Goal: Task Accomplishment & Management: Complete application form

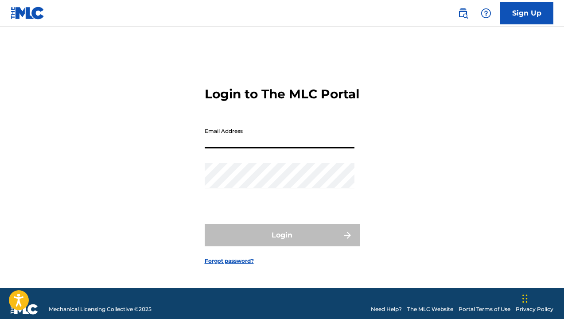
type input "[EMAIL_ADDRESS][DOMAIN_NAME]"
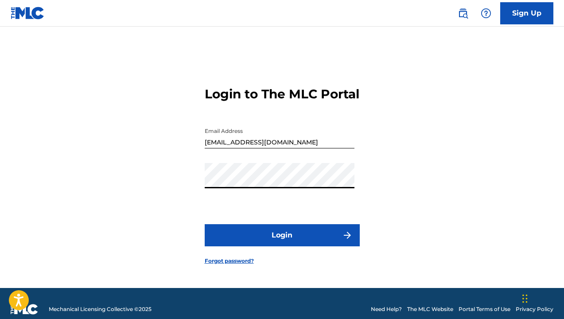
click at [282, 243] on button "Login" at bounding box center [282, 235] width 155 height 22
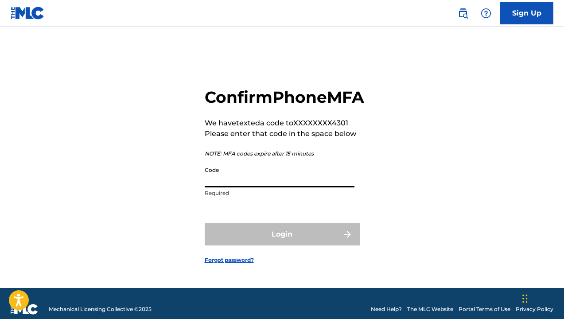
click at [224, 187] on input "Code" at bounding box center [280, 174] width 150 height 25
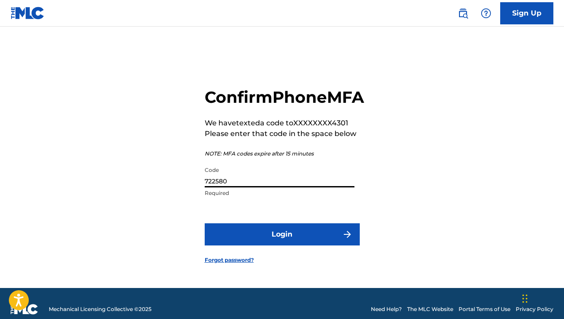
type input "722580"
click at [282, 244] on button "Login" at bounding box center [282, 234] width 155 height 22
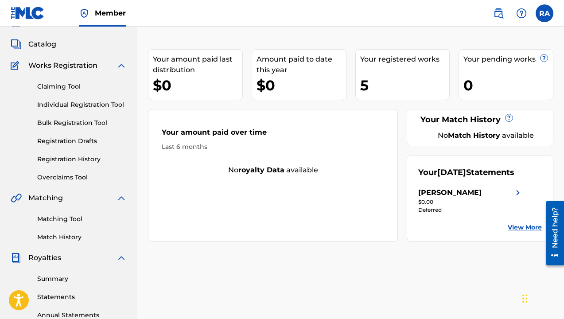
scroll to position [43, 0]
click at [57, 90] on link "Claiming Tool" at bounding box center [82, 86] width 90 height 9
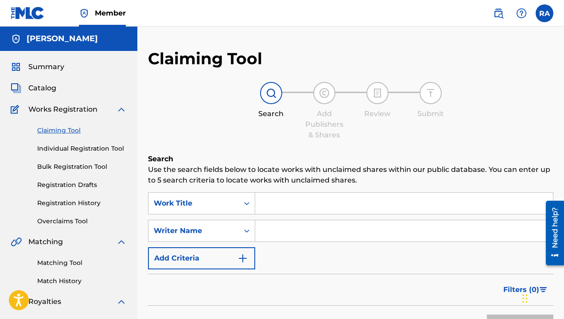
click at [49, 86] on span "Catalog" at bounding box center [42, 88] width 28 height 11
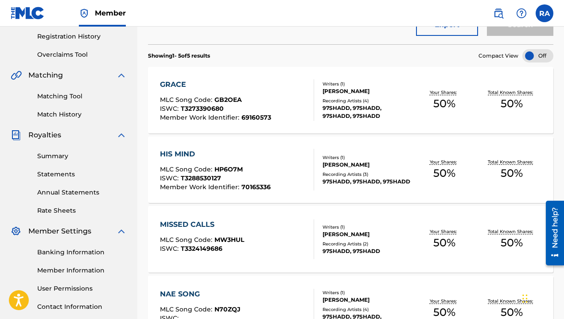
scroll to position [159, 0]
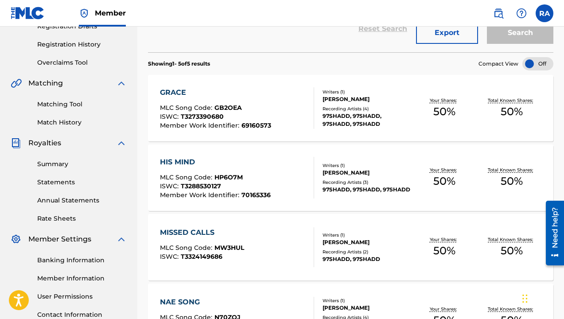
click at [52, 85] on span "Matching" at bounding box center [45, 83] width 35 height 11
click at [72, 63] on link "Overclaims Tool" at bounding box center [82, 62] width 90 height 9
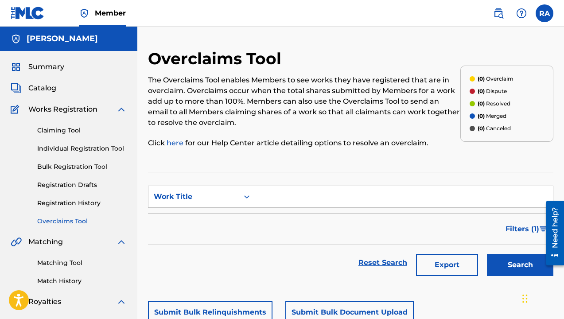
click at [37, 90] on span "Catalog" at bounding box center [42, 88] width 28 height 11
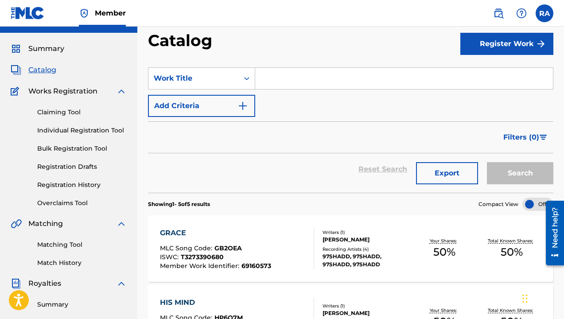
scroll to position [16, 0]
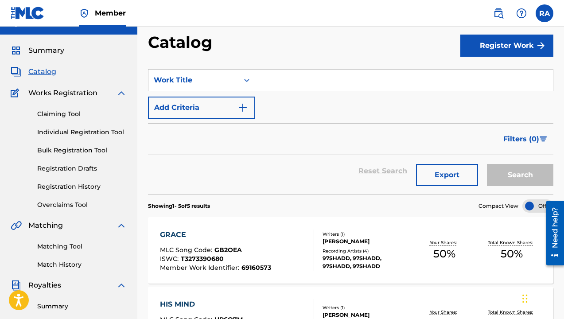
click at [65, 126] on div "Claiming Tool Individual Registration Tool Bulk Registration Tool Registration …" at bounding box center [69, 153] width 116 height 111
click at [65, 129] on link "Individual Registration Tool" at bounding box center [82, 132] width 90 height 9
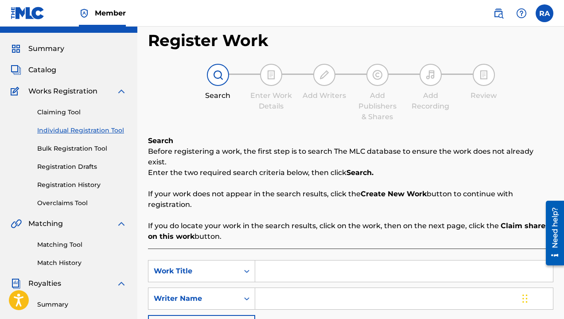
scroll to position [22, 0]
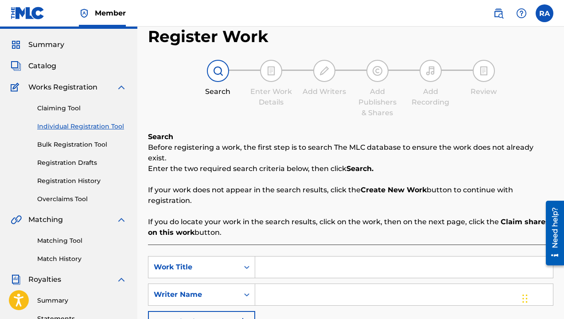
click at [40, 74] on div "Summary Catalog Works Registration Claiming Tool Individual Registration Tool B…" at bounding box center [68, 257] width 137 height 456
click at [42, 67] on span "Catalog" at bounding box center [42, 66] width 28 height 11
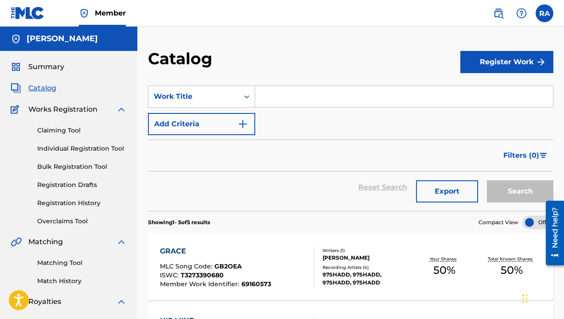
click at [60, 105] on span "Works Registration" at bounding box center [62, 109] width 69 height 11
click at [40, 66] on span "Summary" at bounding box center [46, 67] width 36 height 11
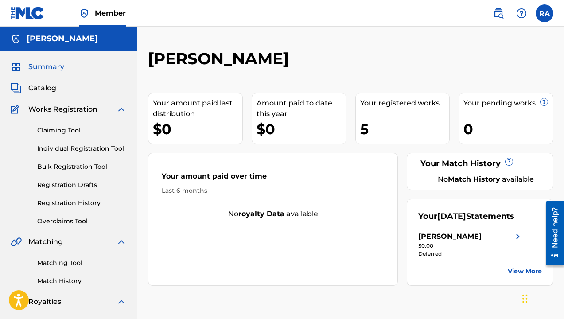
click at [59, 184] on link "Registration Drafts" at bounding box center [82, 184] width 90 height 9
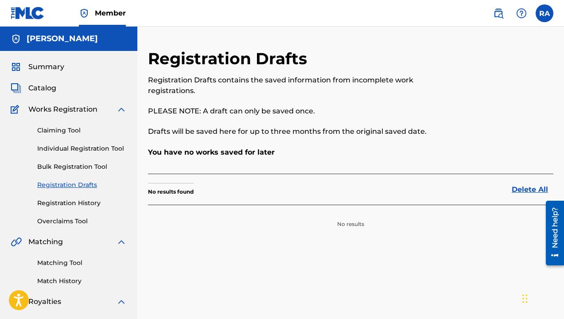
click at [75, 199] on link "Registration History" at bounding box center [82, 203] width 90 height 9
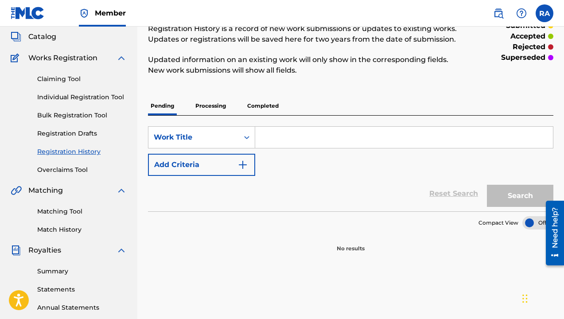
scroll to position [54, 0]
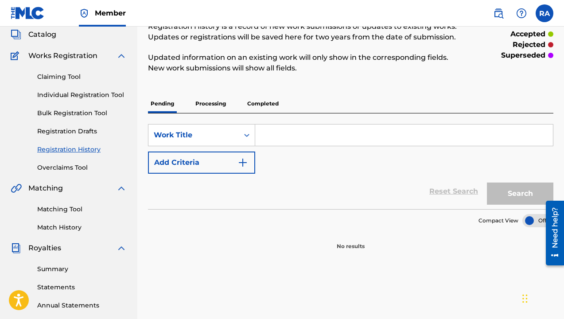
click at [205, 104] on p "Processing" at bounding box center [211, 103] width 36 height 19
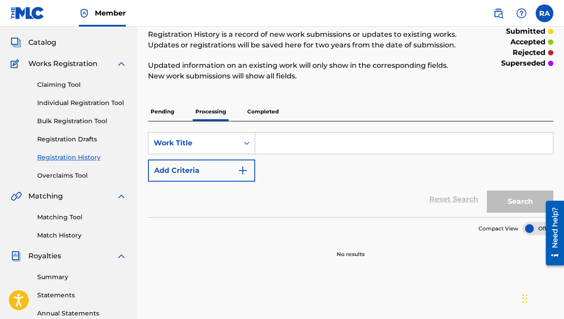
scroll to position [49, 0]
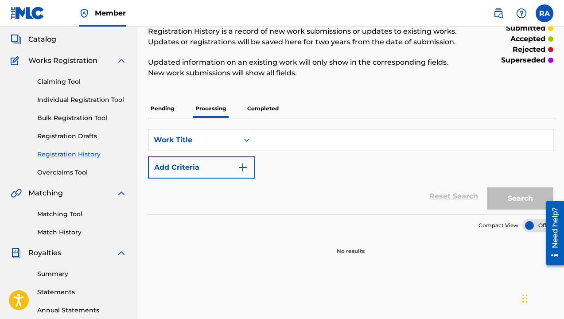
click at [269, 101] on p "Completed" at bounding box center [263, 108] width 37 height 19
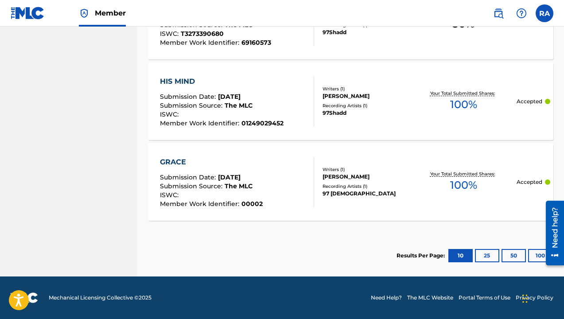
scroll to position [904, 0]
click at [489, 252] on button "25" at bounding box center [487, 255] width 24 height 13
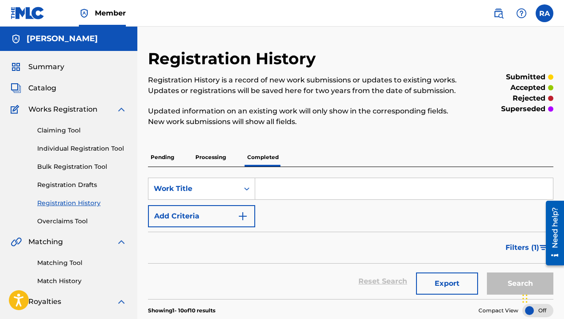
scroll to position [0, 0]
click at [43, 91] on span "Catalog" at bounding box center [42, 88] width 28 height 11
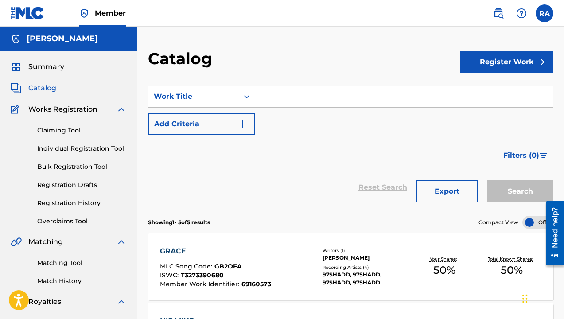
click at [482, 69] on button "Register Work" at bounding box center [506, 62] width 93 height 22
click at [482, 90] on link "Individual" at bounding box center [506, 90] width 93 height 21
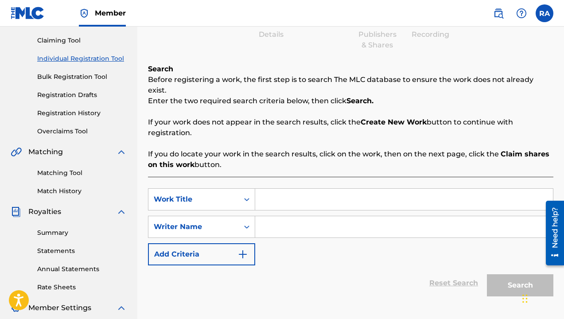
scroll to position [113, 0]
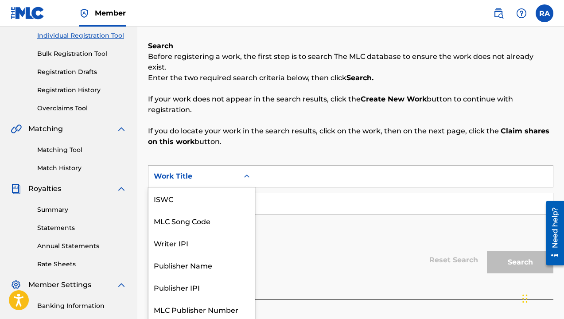
click at [233, 171] on div "Work Title" at bounding box center [194, 176] width 80 height 11
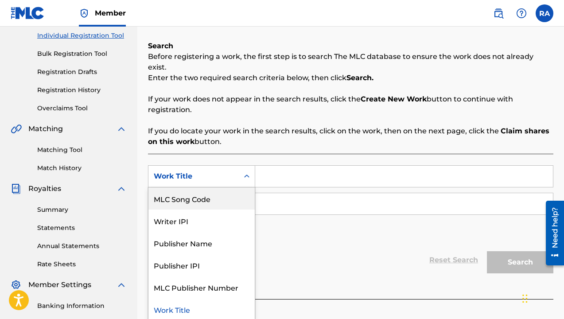
click at [274, 166] on input "Search Form" at bounding box center [404, 176] width 298 height 21
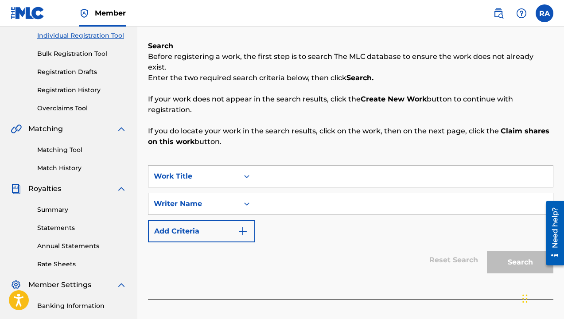
click at [66, 107] on link "Overclaims Tool" at bounding box center [82, 108] width 90 height 9
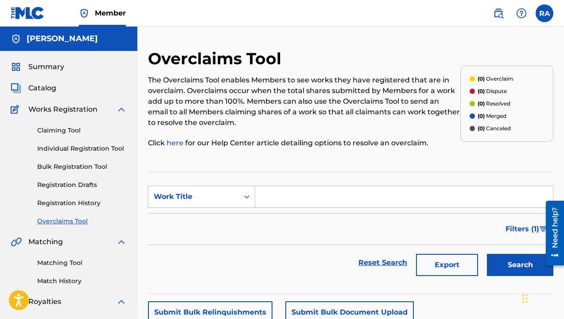
click at [47, 84] on span "Catalog" at bounding box center [42, 88] width 28 height 11
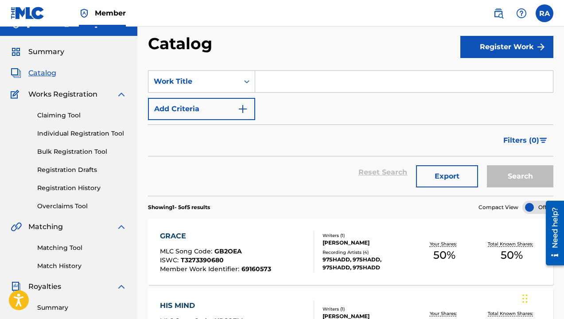
scroll to position [15, 0]
click at [528, 50] on button "Register Work" at bounding box center [506, 47] width 93 height 22
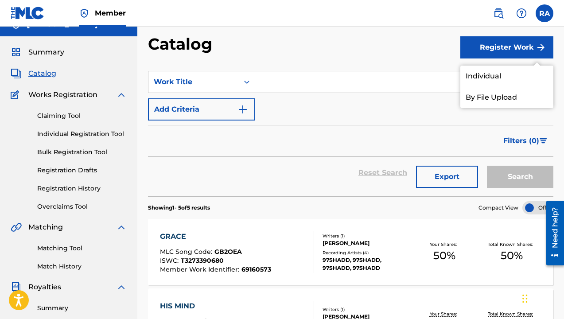
click at [275, 69] on section "SearchWithCriteriad4e461a9-cd9a-4c93-bab6-e793d2a12ea4 Work Title Add Criteria …" at bounding box center [350, 128] width 405 height 136
click at [279, 92] on input "Search Form" at bounding box center [404, 81] width 298 height 21
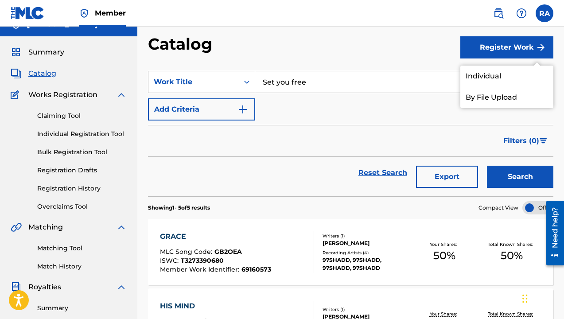
type input "Set you free"
click at [520, 177] on button "Search" at bounding box center [520, 177] width 66 height 22
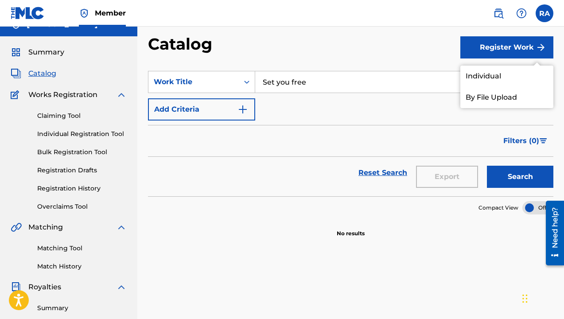
click at [472, 80] on link "Individual" at bounding box center [506, 76] width 93 height 21
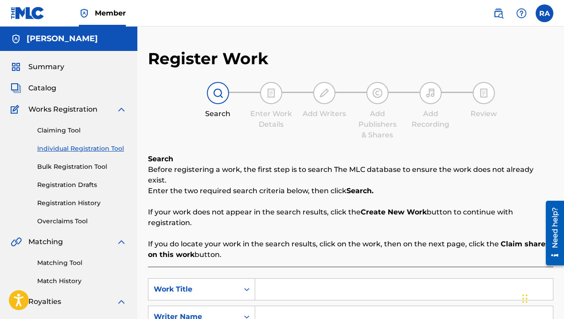
drag, startPoint x: 290, startPoint y: 280, endPoint x: 280, endPoint y: 277, distance: 10.2
click at [285, 279] on input "Search Form" at bounding box center [404, 289] width 298 height 21
type input "set you free"
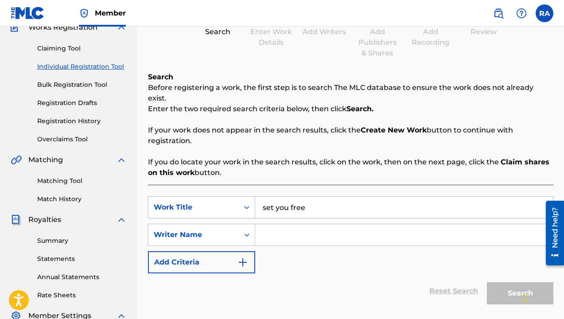
scroll to position [84, 0]
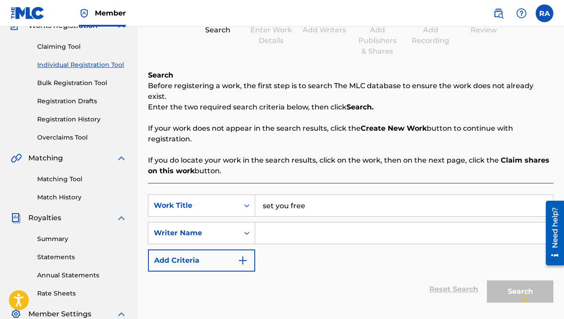
click at [299, 222] on input "Search Form" at bounding box center [404, 232] width 298 height 21
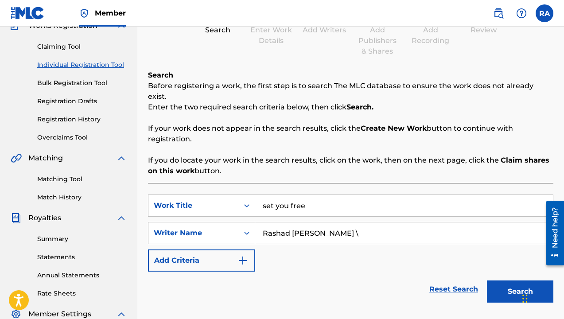
click at [520, 281] on button "Search" at bounding box center [520, 292] width 66 height 22
type input "Rashad [PERSON_NAME]"
click at [520, 281] on button "Search" at bounding box center [520, 292] width 66 height 22
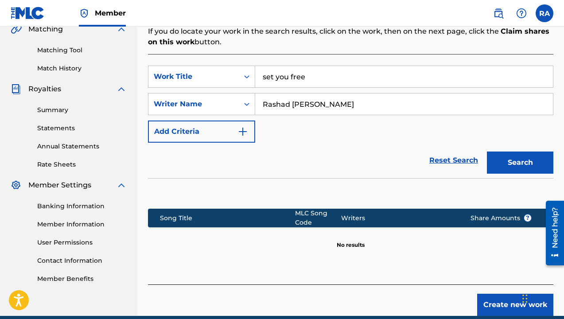
scroll to position [238, 0]
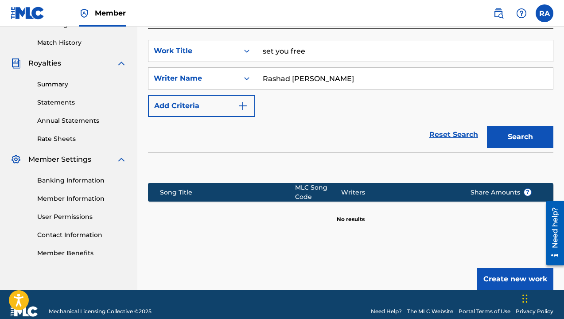
click at [505, 272] on button "Create new work" at bounding box center [515, 279] width 76 height 22
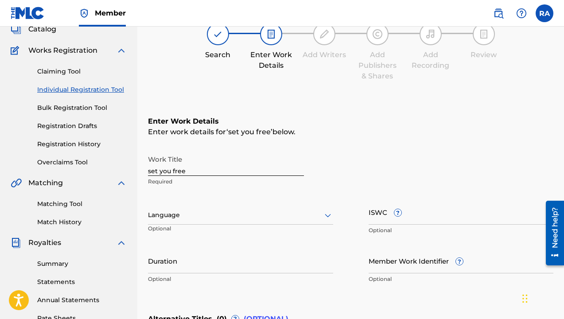
scroll to position [66, 0]
